Goal: Information Seeking & Learning: Learn about a topic

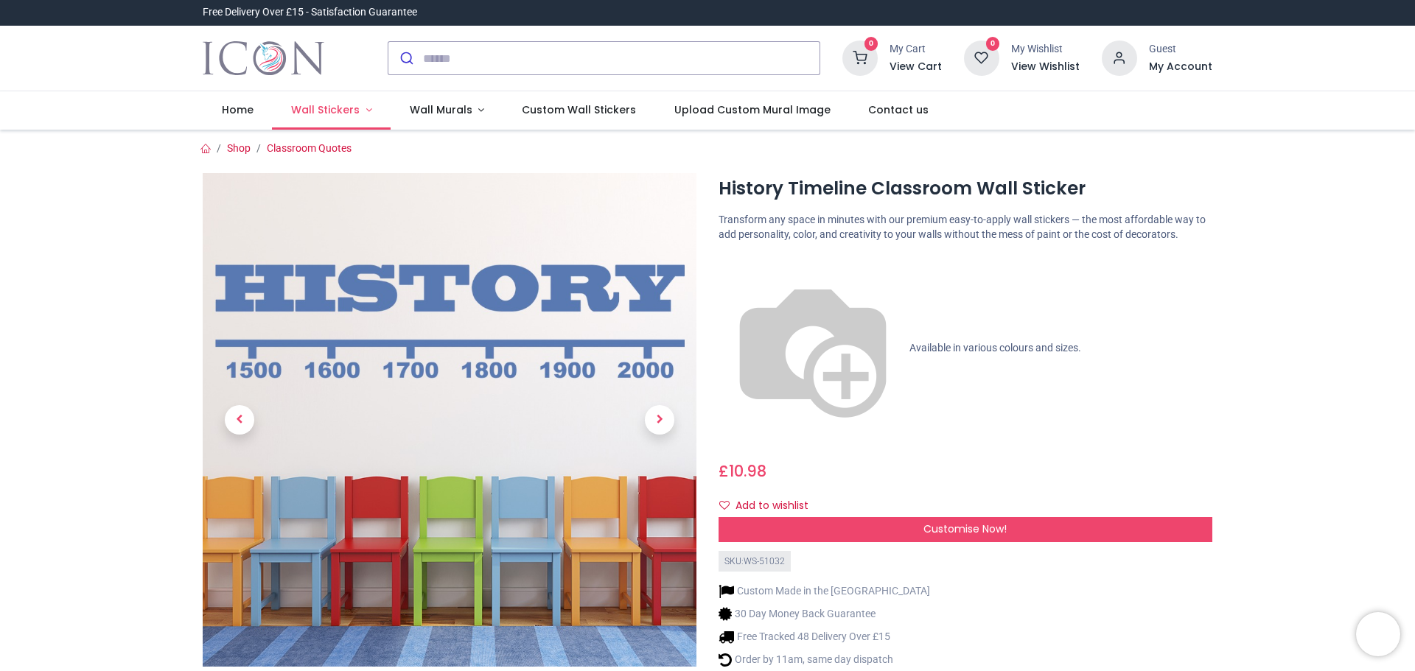
click at [362, 106] on link "Wall Stickers" at bounding box center [331, 110] width 119 height 38
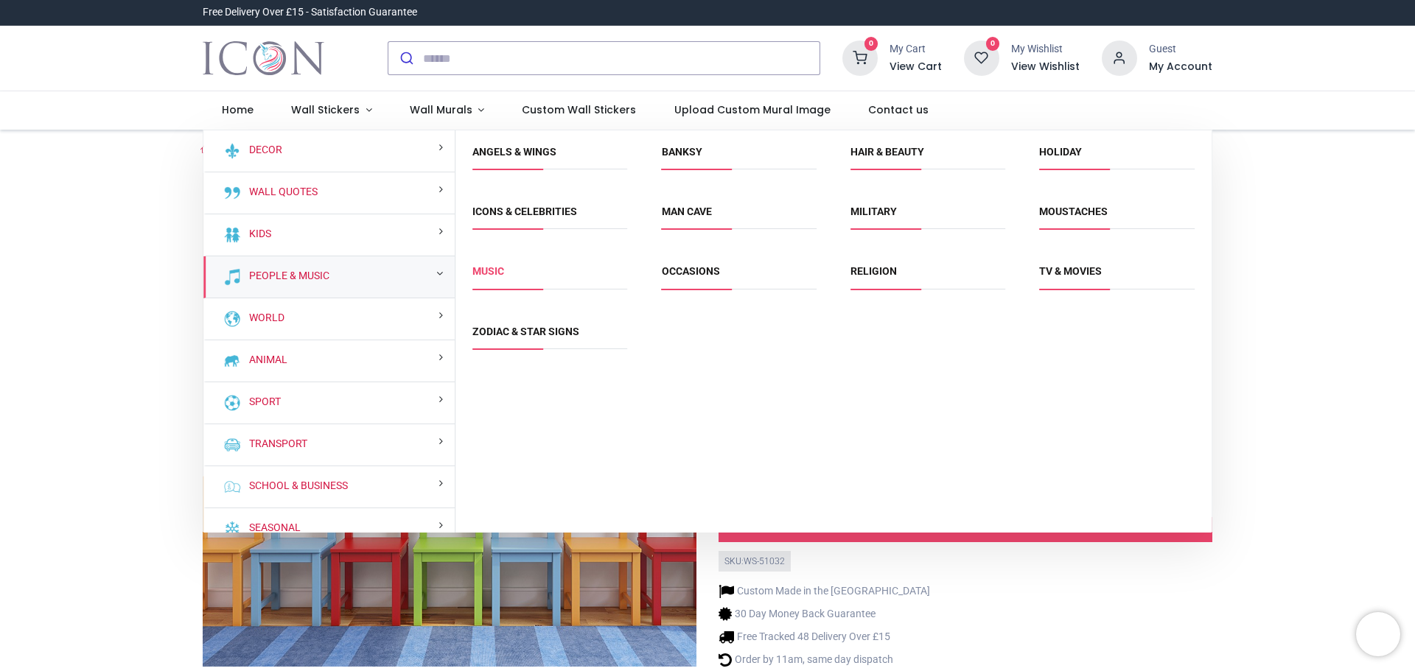
click at [493, 267] on link "Music" at bounding box center [488, 271] width 32 height 12
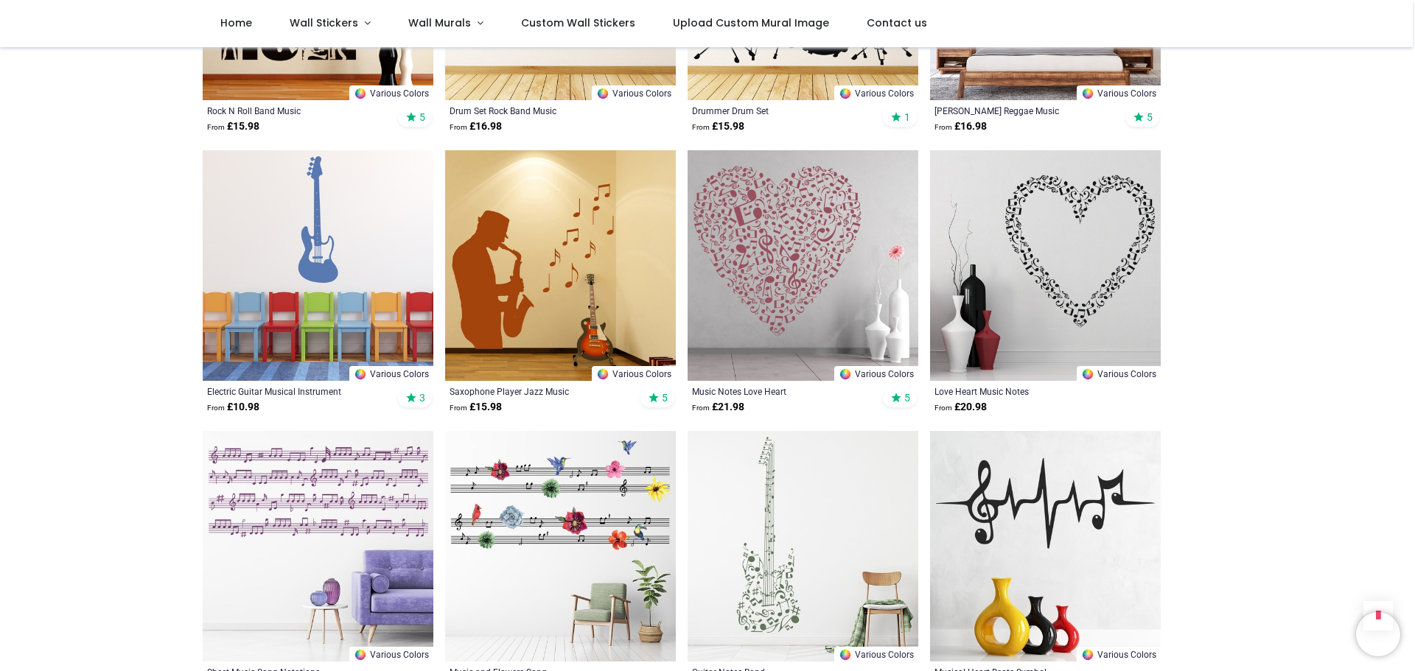
scroll to position [1474, 0]
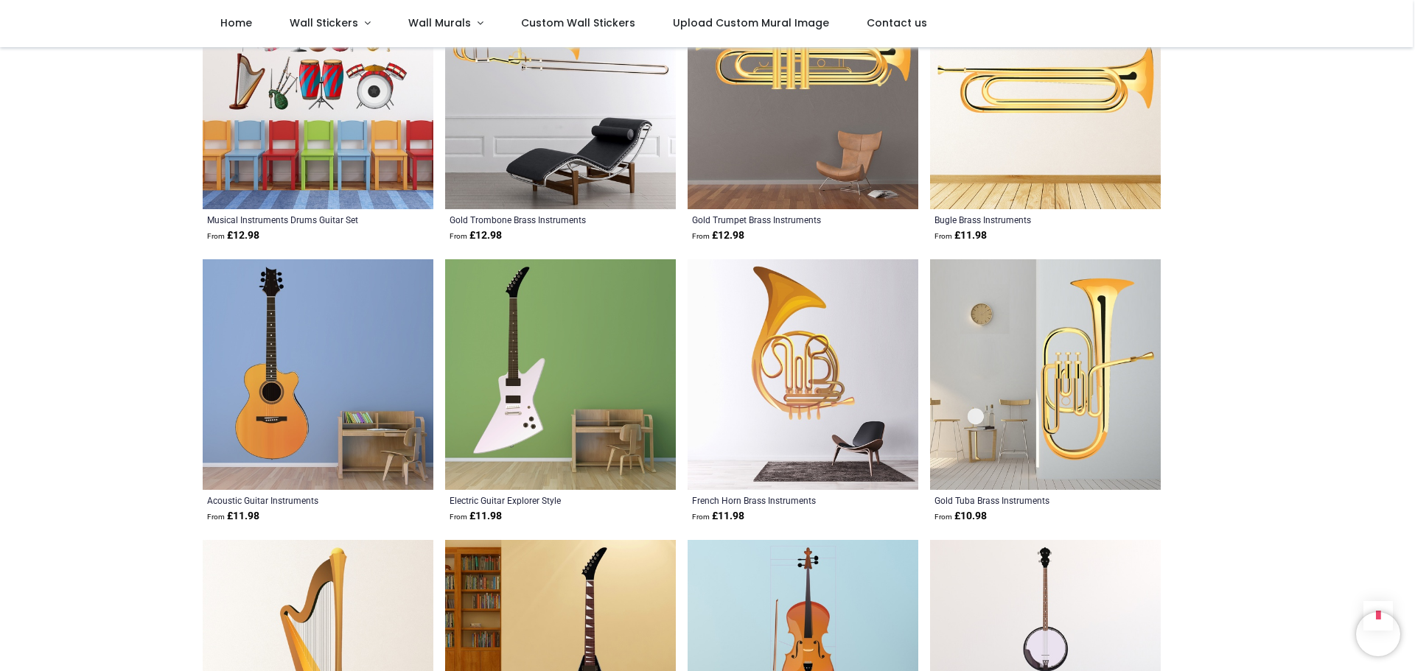
scroll to position [3758, 0]
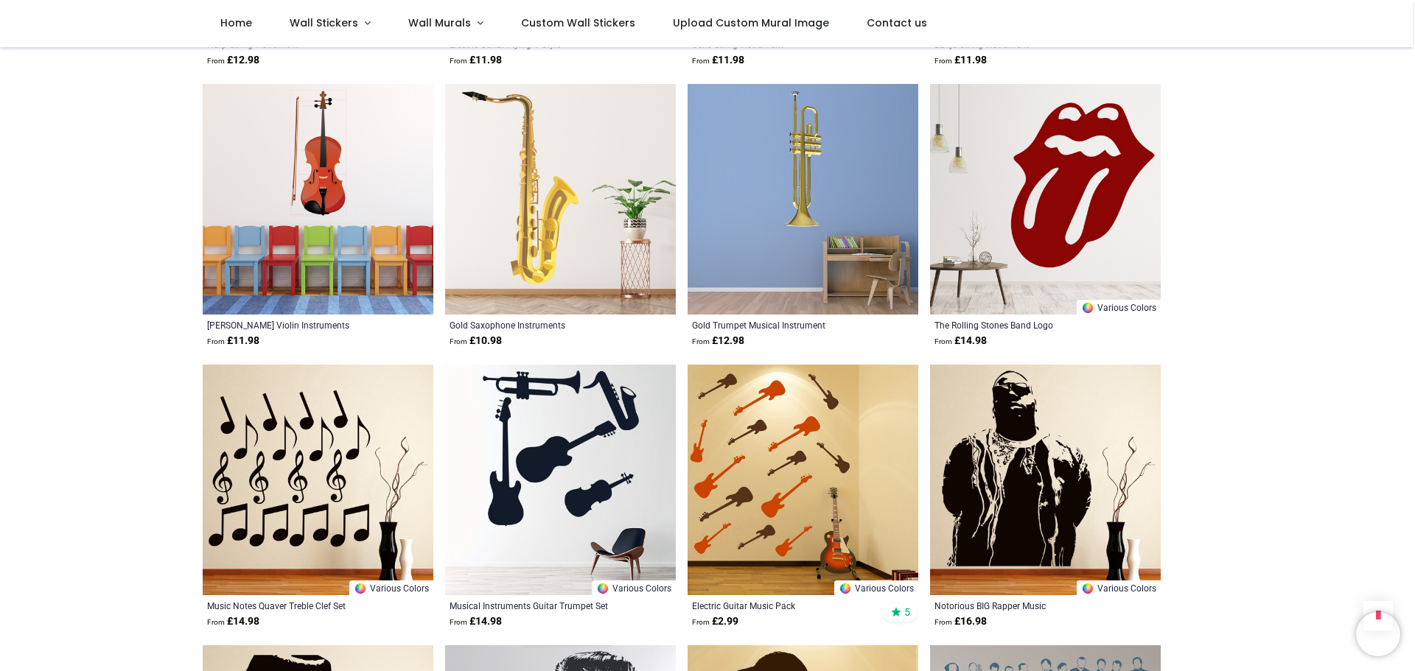
scroll to position [4348, 0]
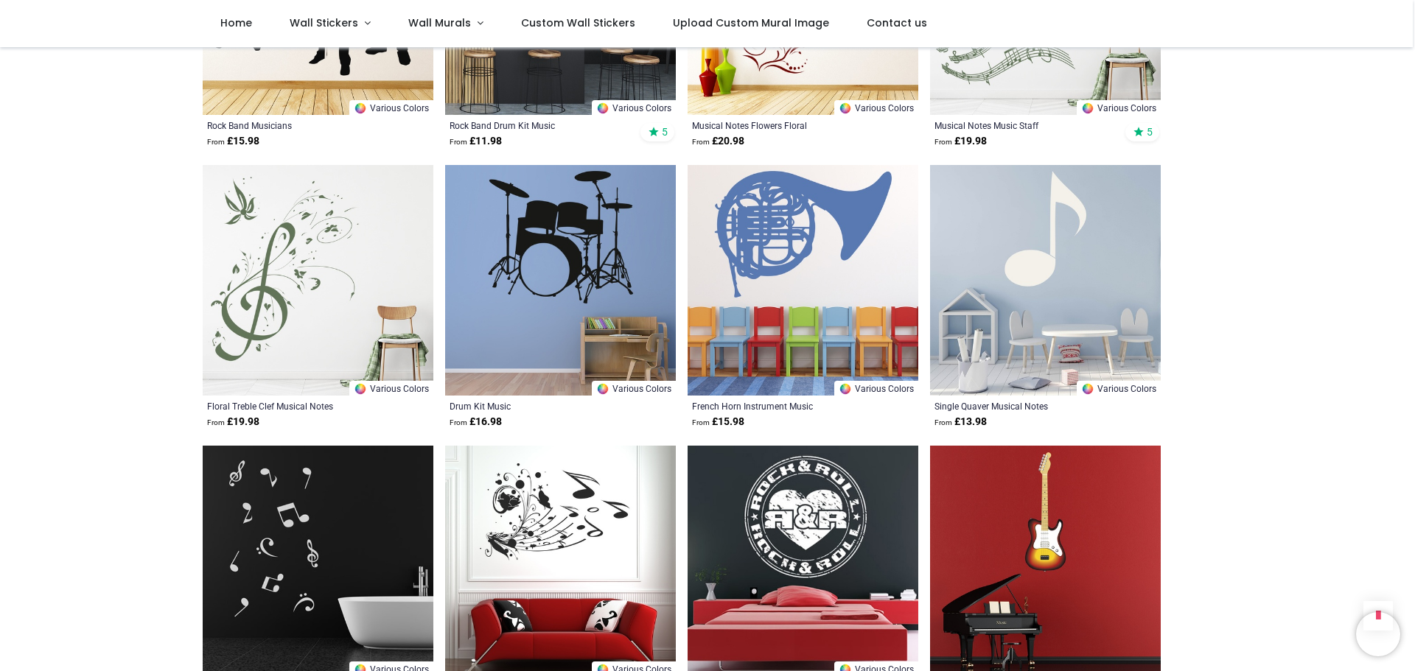
scroll to position [6853, 0]
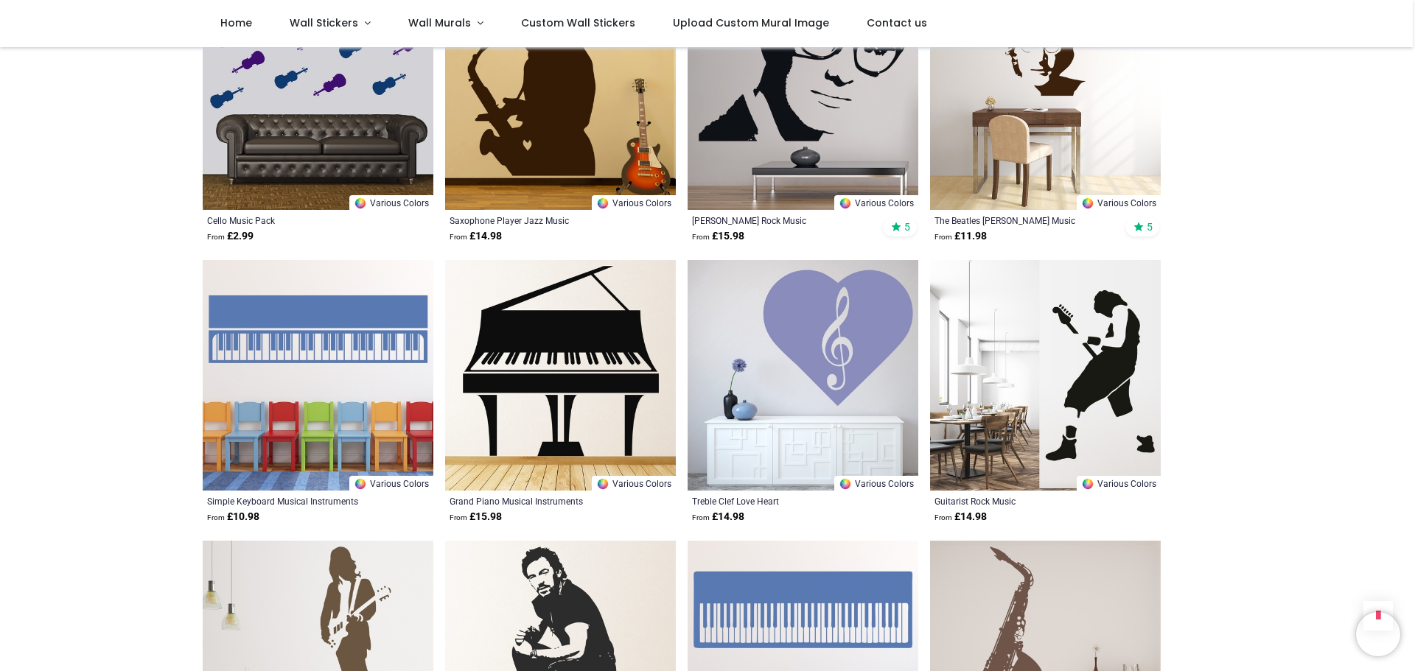
scroll to position [9727, 0]
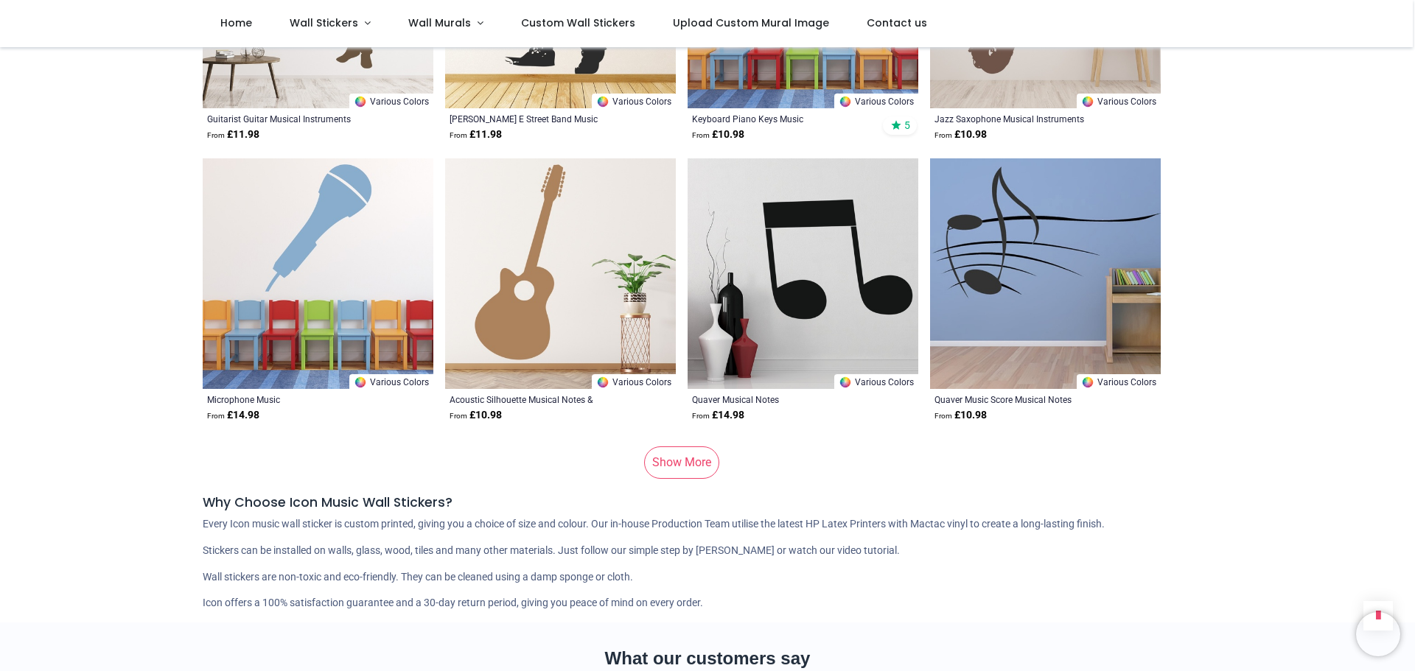
click at [674, 447] on link "Show More" at bounding box center [681, 463] width 75 height 32
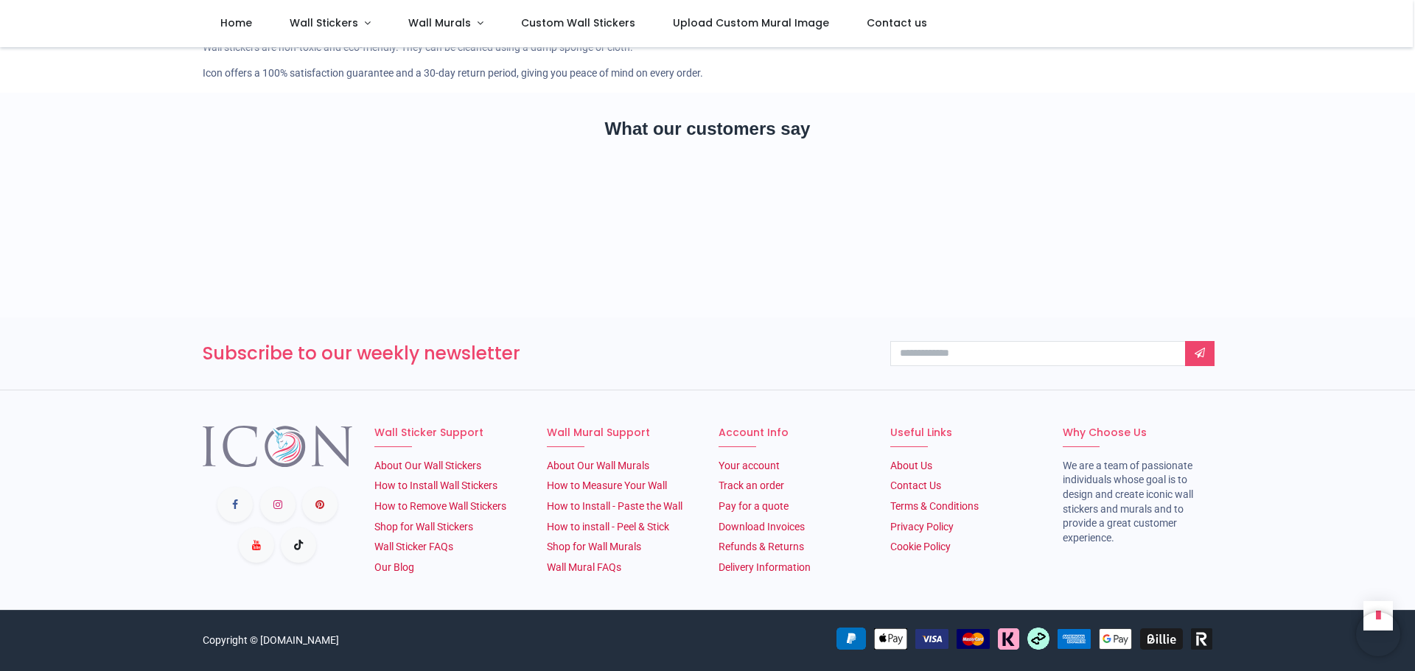
scroll to position [806, 0]
